Goal: Task Accomplishment & Management: Use online tool/utility

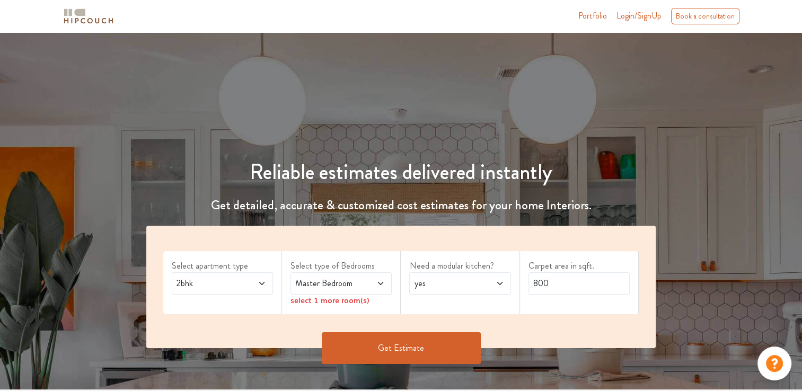
click at [253, 287] on span at bounding box center [254, 283] width 23 height 13
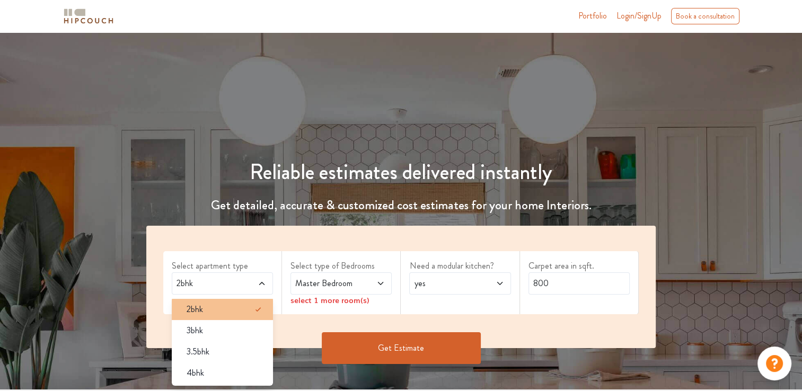
click at [216, 314] on div "2bhk" at bounding box center [225, 309] width 95 height 13
click at [347, 281] on span "Master Bedroom" at bounding box center [327, 283] width 69 height 13
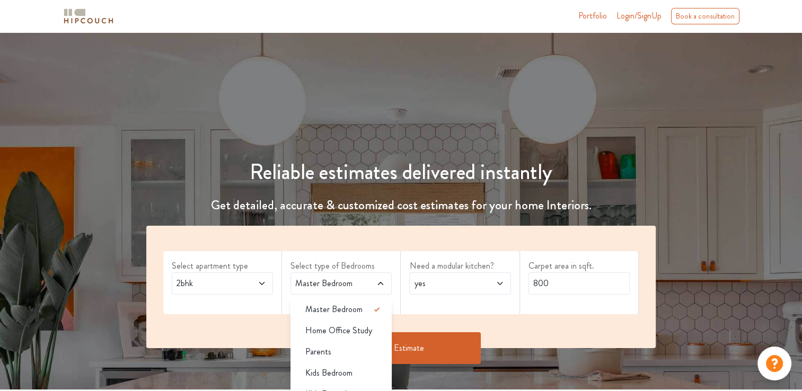
click at [348, 281] on span "Master Bedroom" at bounding box center [327, 283] width 69 height 13
click at [529, 319] on div "Select apartment type 2bhk Select type of Bedrooms Master Bedroom Master Bedroo…" at bounding box center [401, 287] width 510 height 122
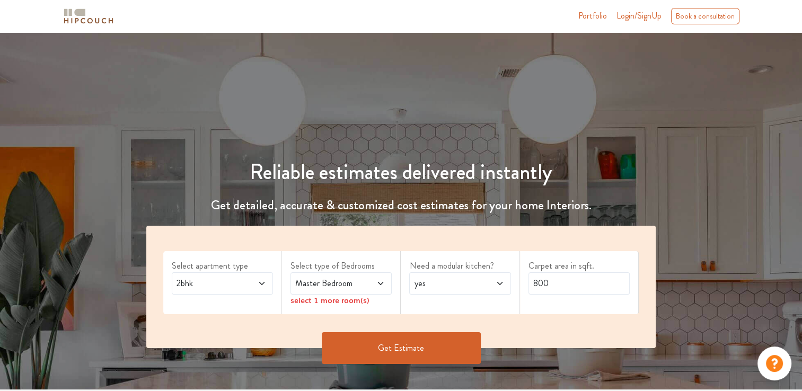
click at [354, 300] on div "select 1 more room(s)" at bounding box center [341, 300] width 101 height 11
click at [312, 302] on div "select 1 more room(s)" at bounding box center [341, 300] width 101 height 11
click at [341, 302] on div "select 1 more room(s)" at bounding box center [341, 300] width 101 height 11
click at [387, 308] on div "Select type of Bedrooms Master Bedroom select 1 more room(s)" at bounding box center [341, 282] width 119 height 63
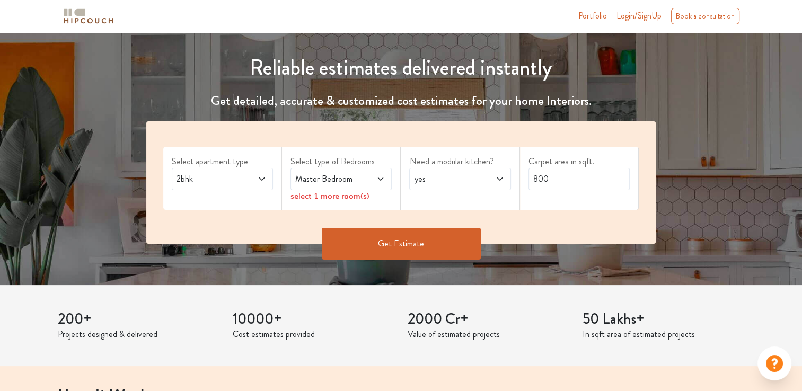
scroll to position [106, 0]
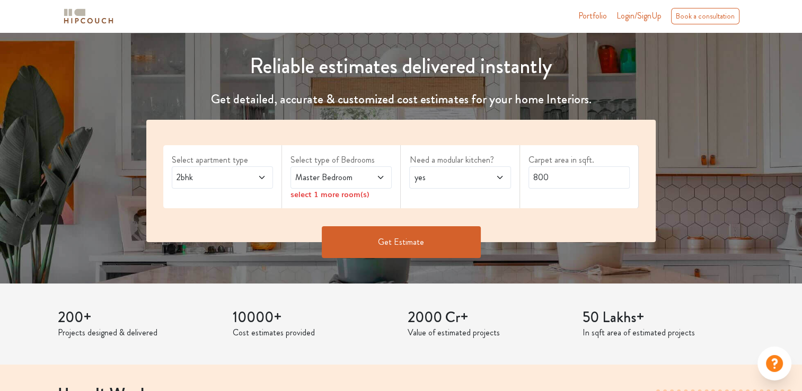
click at [328, 195] on div "select 1 more room(s)" at bounding box center [341, 194] width 101 height 11
click at [382, 249] on button "Get Estimate" at bounding box center [401, 242] width 159 height 32
